Goal: Find specific page/section: Find specific page/section

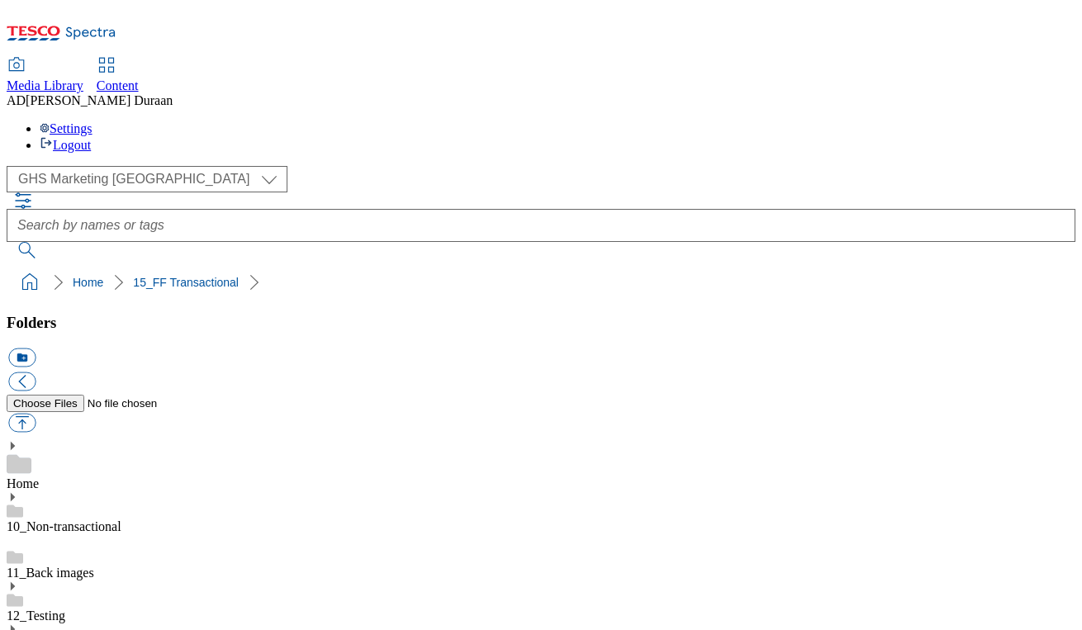
select select "flare-ghs-mktg"
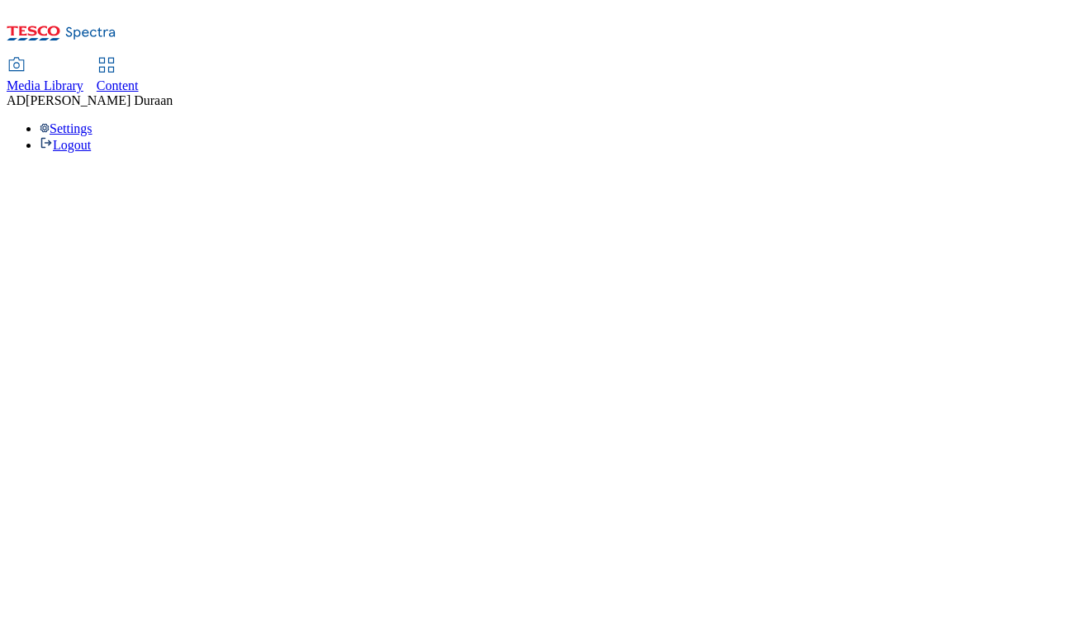
select select "flare-ghs-mktg"
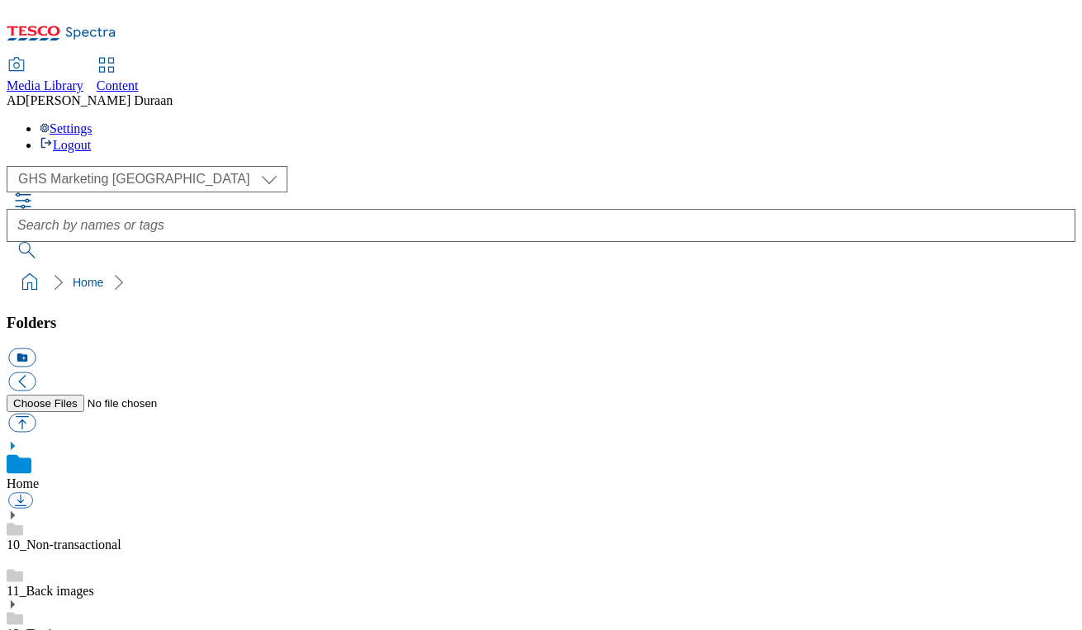
scroll to position [981, 0]
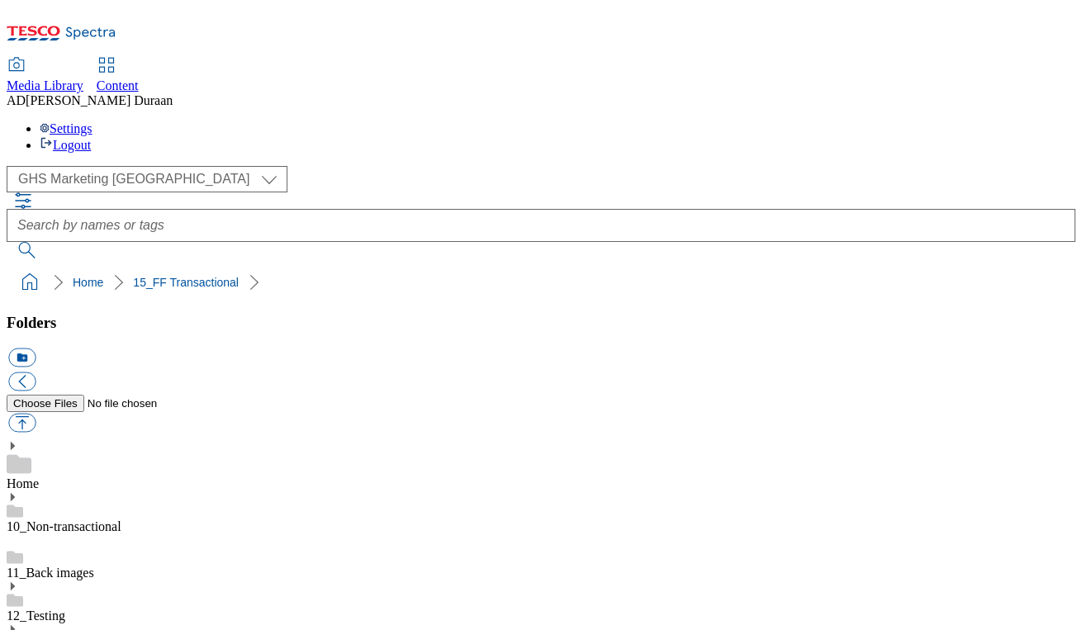
scroll to position [728, 0]
